Goal: Transaction & Acquisition: Purchase product/service

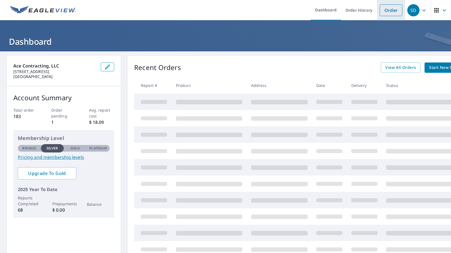
click at [387, 12] on link "Order" at bounding box center [390, 10] width 23 height 12
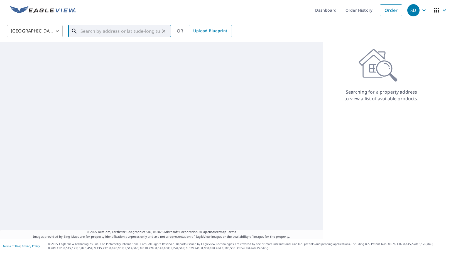
click at [94, 32] on input "text" at bounding box center [119, 31] width 79 height 16
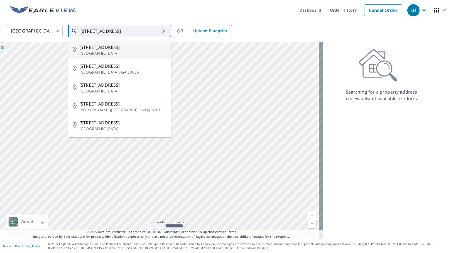
click at [95, 52] on p "[GEOGRAPHIC_DATA]" at bounding box center [122, 54] width 87 height 6
type input "[STREET_ADDRESS][PERSON_NAME]"
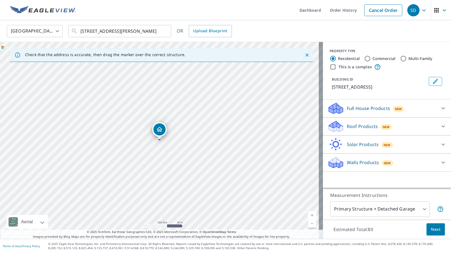
click at [347, 127] on p "Roof Products" at bounding box center [362, 126] width 31 height 7
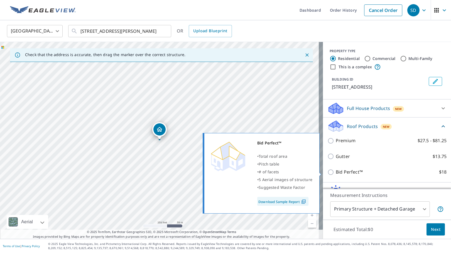
click at [327, 173] on input "Bid Perfect™ $18" at bounding box center [331, 172] width 8 height 7
checkbox input "true"
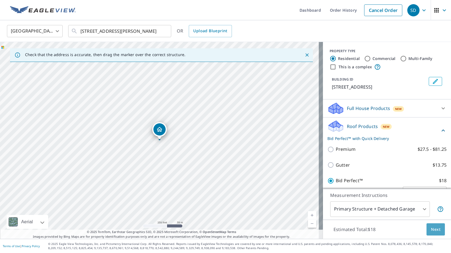
click at [431, 229] on span "Next" at bounding box center [435, 229] width 9 height 7
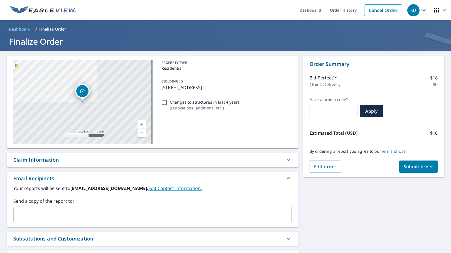
click at [403, 165] on span "Submit order" at bounding box center [418, 167] width 30 height 6
